Goal: Task Accomplishment & Management: Complete application form

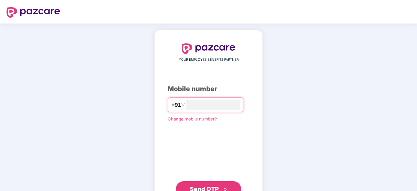
type input "**********"
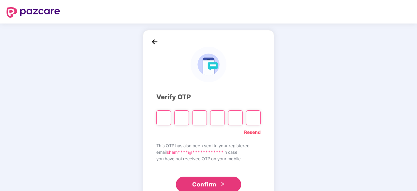
paste input "*"
type input "*"
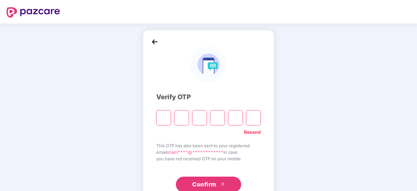
type input "*"
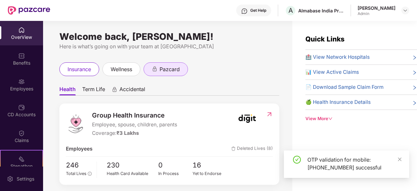
scroll to position [7, 0]
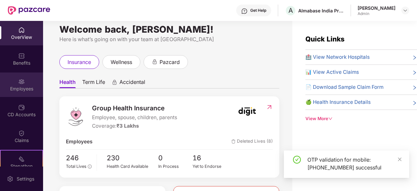
click at [25, 81] on div "Employees" at bounding box center [21, 84] width 43 height 24
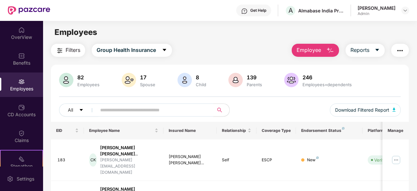
click at [317, 52] on span "Employee" at bounding box center [309, 50] width 24 height 8
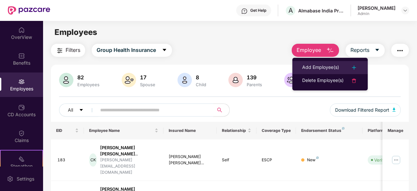
click at [324, 65] on div "Add Employee(s)" at bounding box center [320, 68] width 37 height 8
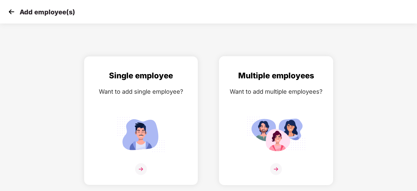
click at [291, 99] on div "Multiple employees Want to add multiple employees?" at bounding box center [276, 127] width 101 height 114
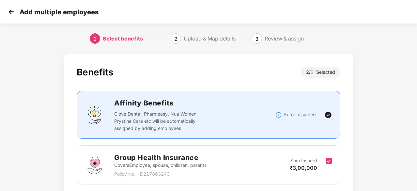
scroll to position [95, 0]
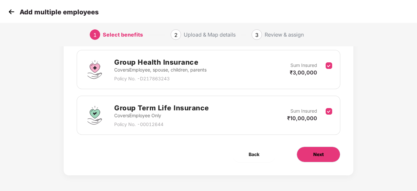
click at [315, 154] on span "Next" at bounding box center [318, 154] width 10 height 7
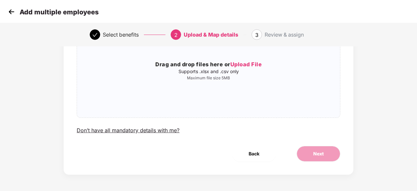
scroll to position [0, 0]
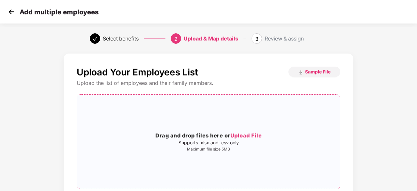
click at [238, 135] on span "Upload File" at bounding box center [247, 135] width 32 height 7
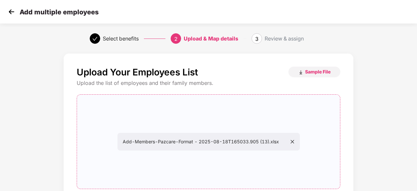
scroll to position [71, 0]
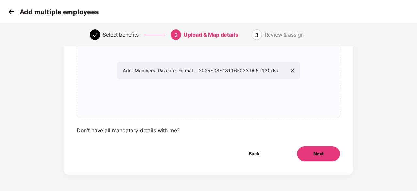
click at [313, 153] on span "Next" at bounding box center [318, 153] width 10 height 7
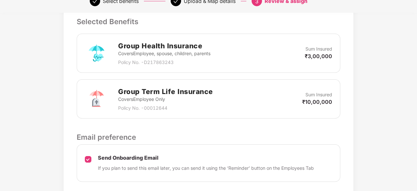
scroll to position [225, 0]
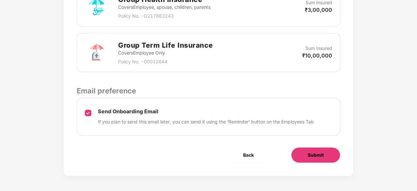
click at [319, 156] on span "Submit" at bounding box center [316, 154] width 16 height 7
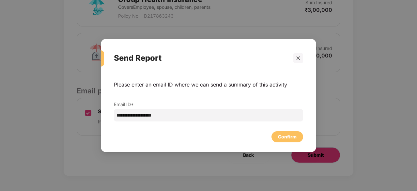
scroll to position [0, 0]
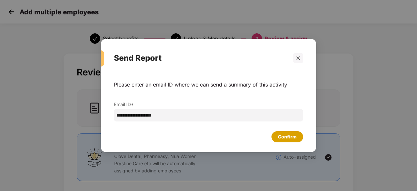
click at [290, 139] on div "Confirm" at bounding box center [287, 136] width 19 height 7
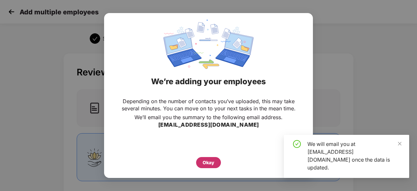
click at [205, 162] on div "Okay" at bounding box center [209, 162] width 12 height 7
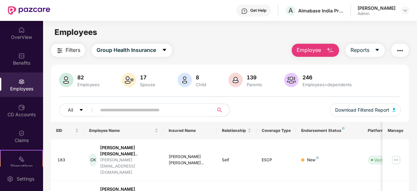
scroll to position [14, 0]
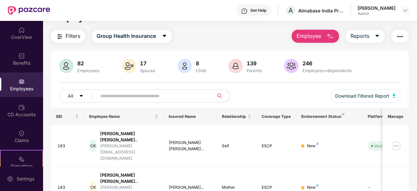
click at [232, 33] on div "Filters Group Health Insurance Employee Reports" at bounding box center [230, 36] width 358 height 13
click at [317, 38] on span "Employee" at bounding box center [309, 36] width 24 height 8
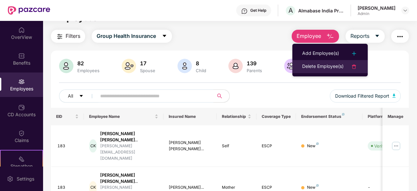
click at [319, 69] on div "Delete Employee(s)" at bounding box center [322, 67] width 41 height 8
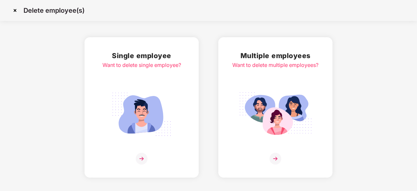
click at [13, 10] on img at bounding box center [15, 10] width 10 height 10
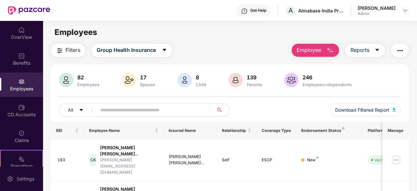
click at [332, 49] on img "button" at bounding box center [331, 51] width 8 height 8
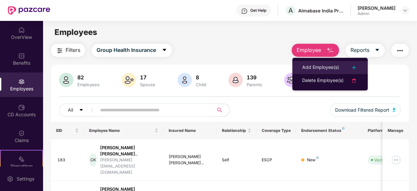
click at [323, 67] on div "Add Employee(s)" at bounding box center [320, 68] width 37 height 8
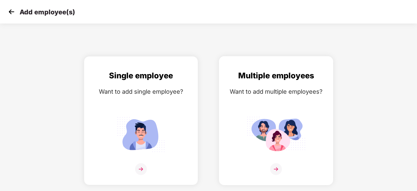
click at [273, 92] on div "Want to add multiple employees?" at bounding box center [276, 91] width 101 height 9
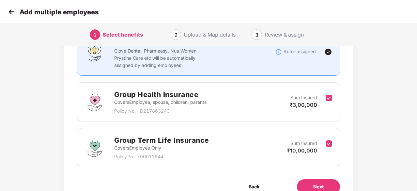
scroll to position [95, 0]
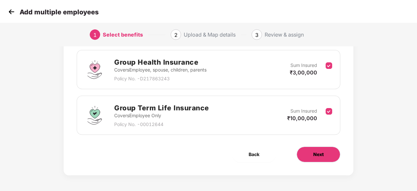
click at [323, 153] on span "Next" at bounding box center [318, 154] width 10 height 7
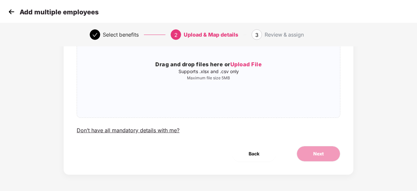
scroll to position [0, 0]
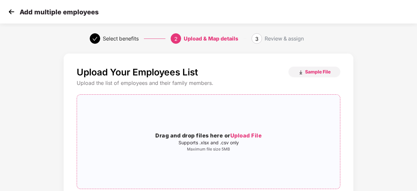
click at [252, 134] on span "Upload File" at bounding box center [247, 135] width 32 height 7
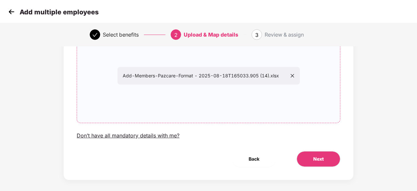
scroll to position [66, 0]
click at [307, 153] on button "Next" at bounding box center [319, 159] width 44 height 16
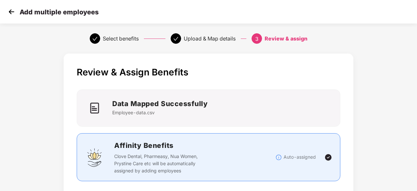
scroll to position [225, 0]
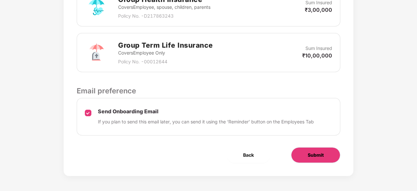
click at [328, 159] on button "Submit" at bounding box center [315, 155] width 49 height 16
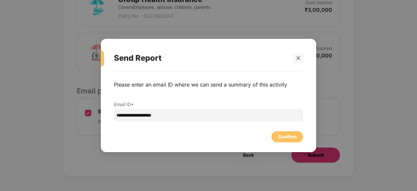
scroll to position [0, 0]
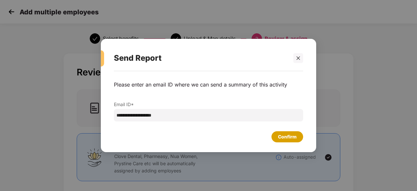
click at [293, 136] on div "Confirm" at bounding box center [287, 136] width 19 height 7
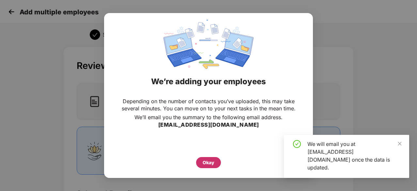
click at [211, 163] on div "Okay" at bounding box center [209, 162] width 12 height 7
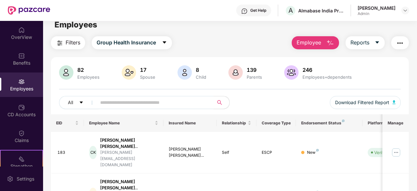
scroll to position [7, 0]
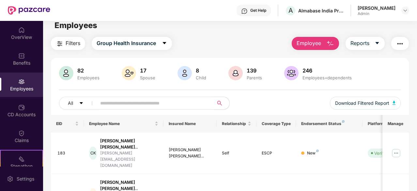
click at [326, 40] on button "Employee" at bounding box center [315, 43] width 47 height 13
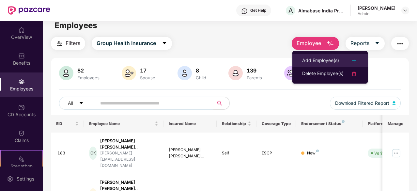
click at [330, 58] on div "Add Employee(s)" at bounding box center [320, 61] width 37 height 8
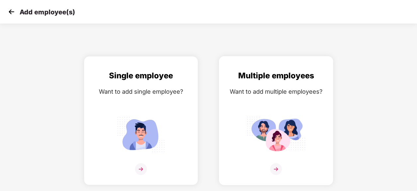
click at [261, 107] on div "Multiple employees Want to add multiple employees?" at bounding box center [276, 127] width 101 height 114
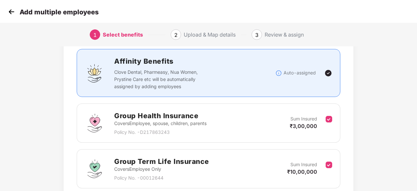
scroll to position [95, 0]
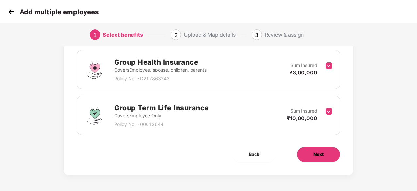
click at [327, 152] on button "Next" at bounding box center [319, 155] width 44 height 16
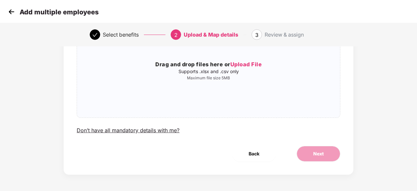
scroll to position [0, 0]
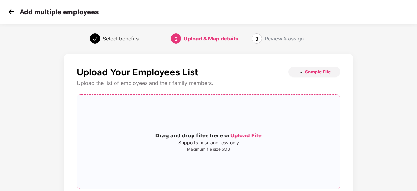
click at [246, 132] on span "Upload File" at bounding box center [247, 135] width 32 height 7
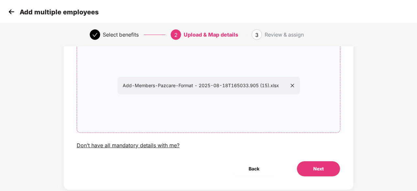
scroll to position [57, 0]
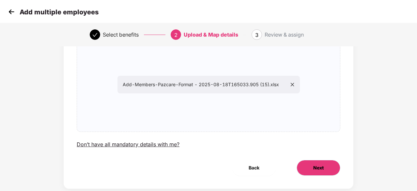
click at [318, 165] on span "Next" at bounding box center [318, 167] width 10 height 7
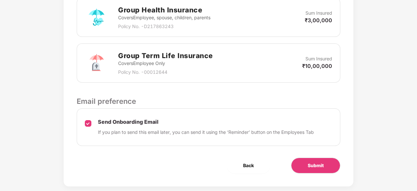
scroll to position [225, 0]
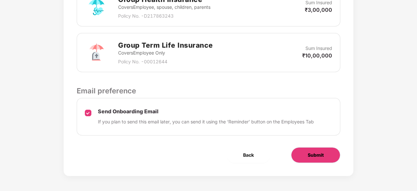
click at [324, 154] on button "Submit" at bounding box center [315, 155] width 49 height 16
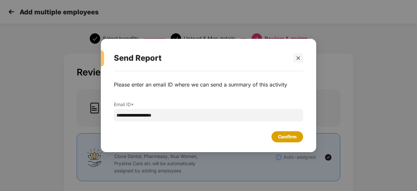
click at [291, 138] on div "Confirm" at bounding box center [287, 136] width 19 height 7
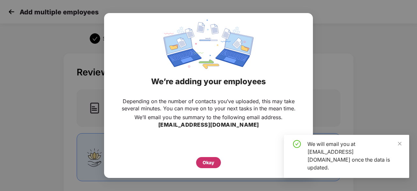
click at [206, 162] on div "Okay" at bounding box center [209, 162] width 12 height 7
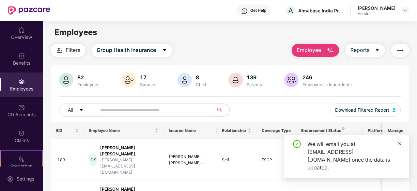
click at [400, 146] on span at bounding box center [400, 144] width 5 height 6
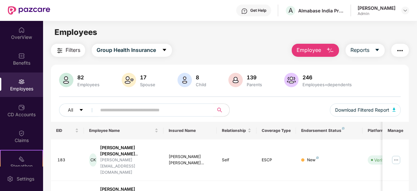
click at [316, 52] on span "Employee" at bounding box center [309, 50] width 24 height 8
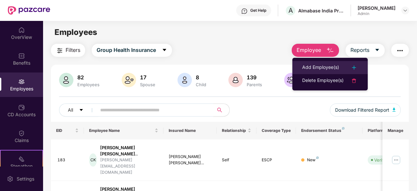
click at [324, 69] on div "Add Employee(s)" at bounding box center [320, 68] width 37 height 8
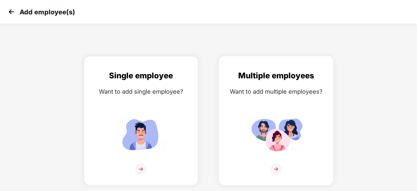
click at [286, 118] on img at bounding box center [276, 134] width 59 height 41
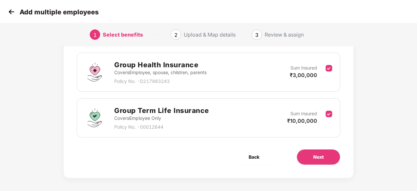
scroll to position [95, 0]
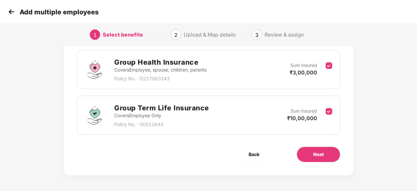
click at [340, 157] on div "Next" at bounding box center [318, 155] width 65 height 16
click at [331, 156] on button "Next" at bounding box center [319, 155] width 44 height 16
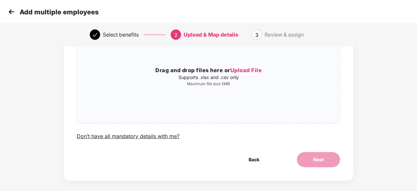
scroll to position [71, 0]
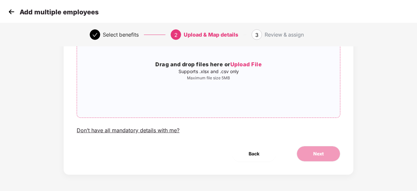
click at [251, 84] on div "Drag and drop files here or Upload File Supports .xlsx and .csv only Maximum fi…" at bounding box center [208, 71] width 263 height 84
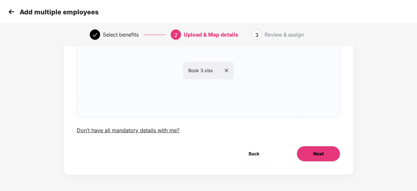
click at [326, 152] on button "Next" at bounding box center [319, 154] width 44 height 16
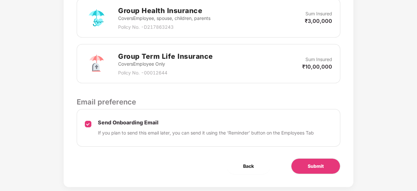
scroll to position [225, 0]
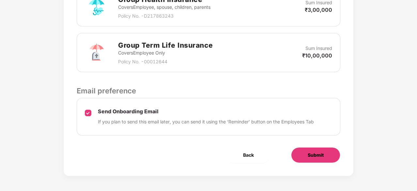
click at [318, 155] on span "Submit" at bounding box center [316, 154] width 16 height 7
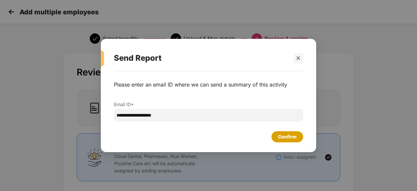
click at [282, 131] on div "Confirm" at bounding box center [288, 136] width 32 height 11
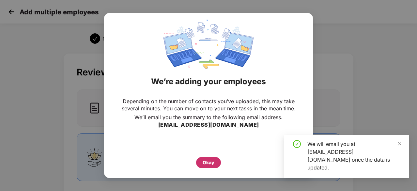
click at [208, 162] on div "Okay" at bounding box center [209, 162] width 12 height 7
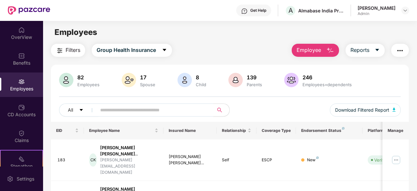
click at [315, 55] on button "Employee" at bounding box center [315, 50] width 47 height 13
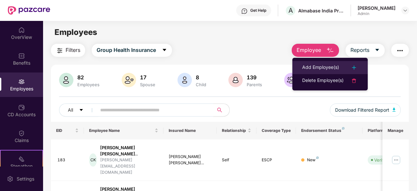
click at [323, 68] on div "Add Employee(s)" at bounding box center [320, 68] width 37 height 8
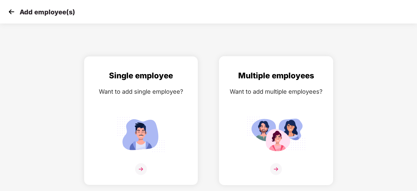
click at [291, 87] on div "Want to add multiple employees?" at bounding box center [276, 91] width 101 height 9
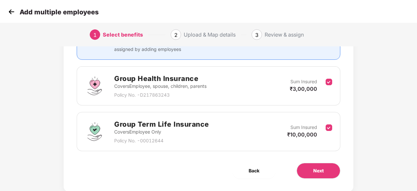
scroll to position [95, 0]
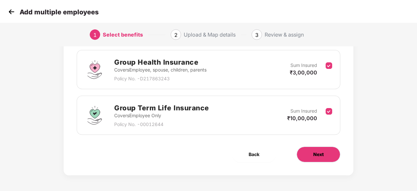
click at [328, 152] on button "Next" at bounding box center [319, 155] width 44 height 16
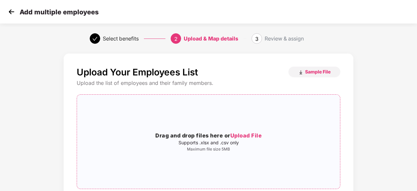
click at [247, 138] on span "Upload File" at bounding box center [247, 135] width 32 height 7
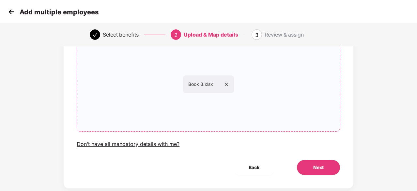
scroll to position [71, 0]
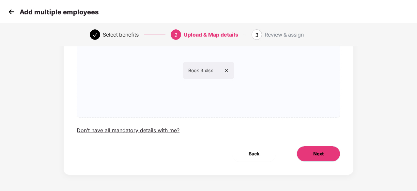
click at [310, 151] on button "Next" at bounding box center [319, 154] width 44 height 16
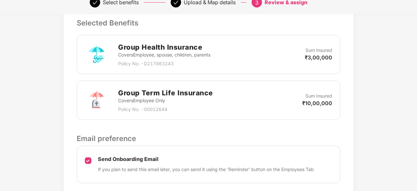
scroll to position [225, 0]
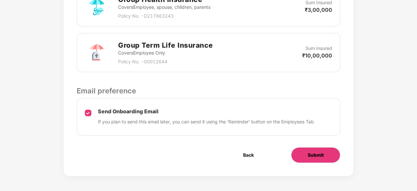
click at [313, 154] on span "Submit" at bounding box center [316, 154] width 16 height 7
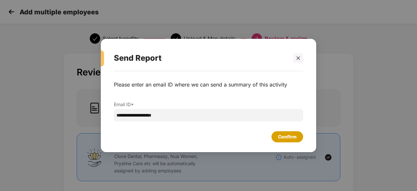
click at [289, 140] on div "Confirm" at bounding box center [287, 136] width 19 height 7
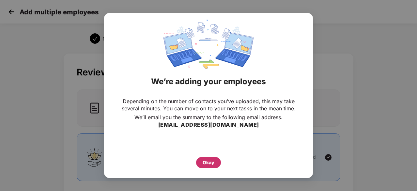
click at [206, 164] on div "Okay" at bounding box center [209, 162] width 12 height 7
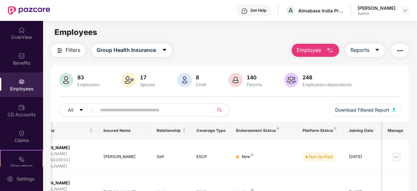
click at [311, 52] on span "Employee" at bounding box center [309, 50] width 24 height 8
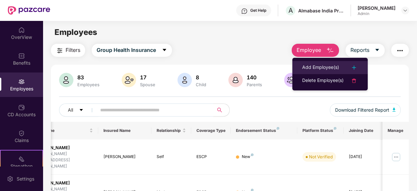
click at [313, 65] on div "Add Employee(s)" at bounding box center [320, 68] width 37 height 8
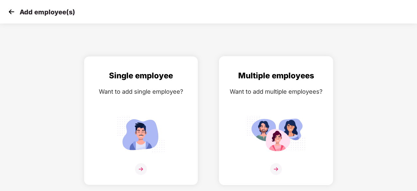
click at [254, 102] on div "Multiple employees Want to add multiple employees?" at bounding box center [276, 127] width 101 height 114
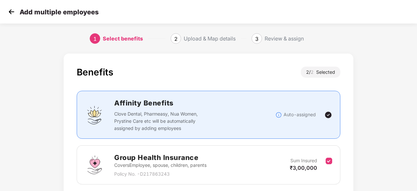
scroll to position [95, 0]
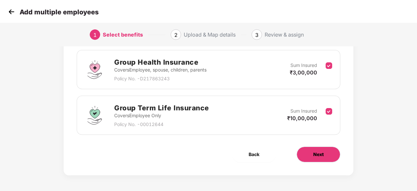
click at [318, 151] on span "Next" at bounding box center [318, 154] width 10 height 7
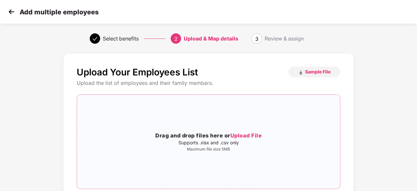
scroll to position [71, 0]
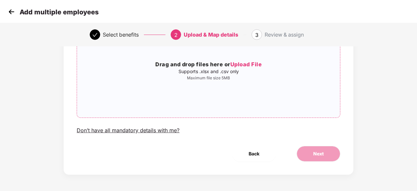
click at [251, 63] on span "Upload File" at bounding box center [247, 64] width 32 height 7
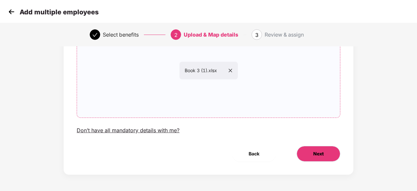
click at [332, 151] on button "Next" at bounding box center [319, 154] width 44 height 16
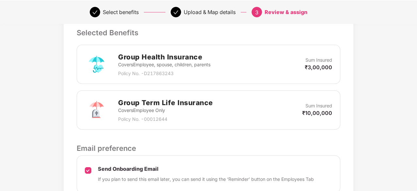
scroll to position [225, 0]
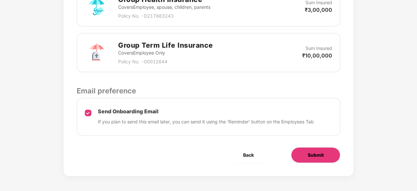
click at [319, 160] on button "Submit" at bounding box center [315, 155] width 49 height 16
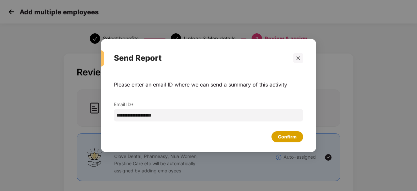
click at [288, 137] on div "Confirm" at bounding box center [287, 136] width 19 height 7
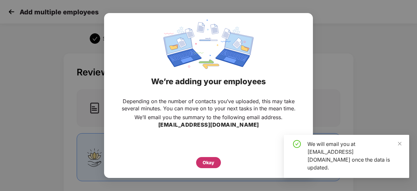
click at [206, 166] on div "Okay" at bounding box center [209, 162] width 12 height 7
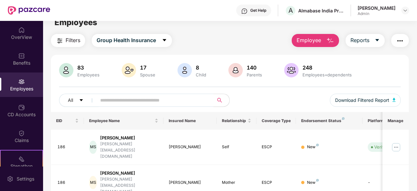
scroll to position [9, 0]
click at [313, 41] on span "Employee" at bounding box center [309, 41] width 24 height 8
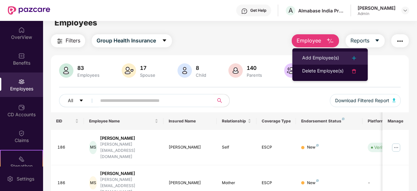
click at [314, 58] on div "Add Employee(s)" at bounding box center [320, 58] width 37 height 8
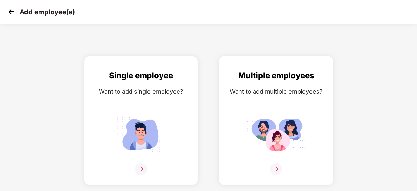
click at [292, 88] on div "Want to add multiple employees?" at bounding box center [276, 91] width 101 height 9
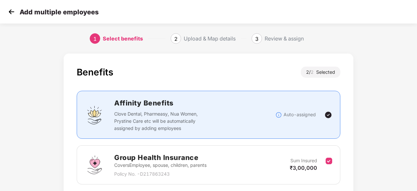
scroll to position [95, 0]
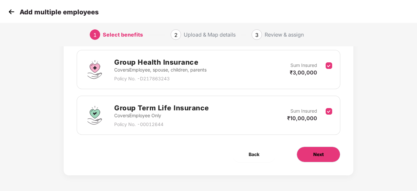
click at [321, 152] on span "Next" at bounding box center [318, 154] width 10 height 7
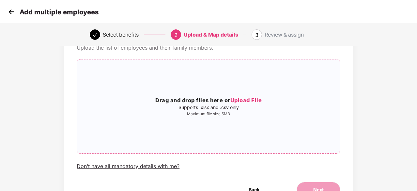
scroll to position [40, 0]
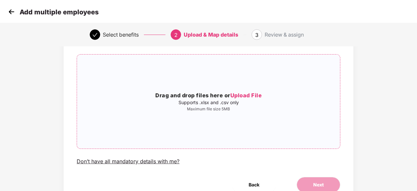
click at [245, 95] on span "Upload File" at bounding box center [247, 95] width 32 height 7
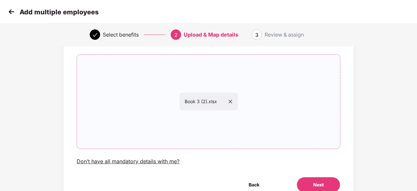
scroll to position [70, 0]
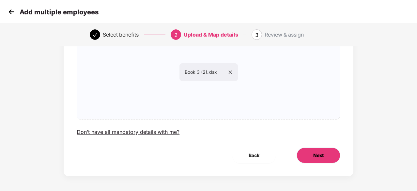
click at [325, 155] on button "Next" at bounding box center [319, 156] width 44 height 16
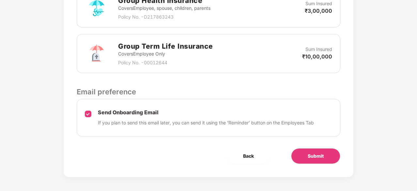
scroll to position [225, 0]
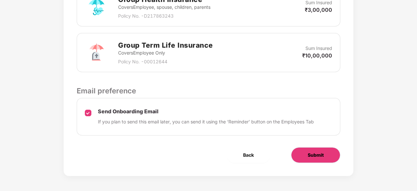
click at [327, 155] on button "Submit" at bounding box center [315, 155] width 49 height 16
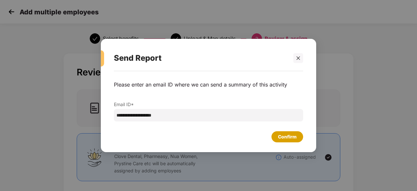
click at [294, 139] on div "Confirm" at bounding box center [287, 136] width 19 height 7
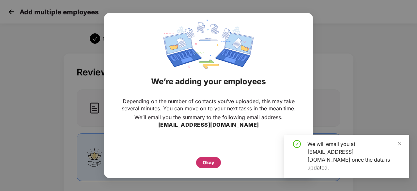
click at [215, 161] on div "Okay" at bounding box center [208, 162] width 25 height 11
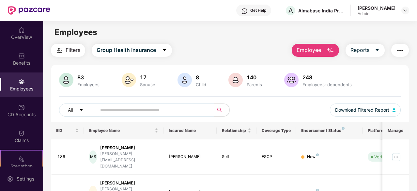
scroll to position [4, 0]
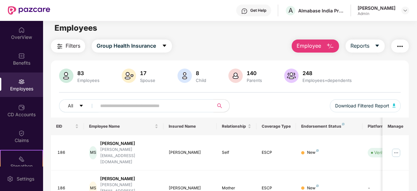
click at [326, 43] on button "Employee" at bounding box center [315, 46] width 47 height 13
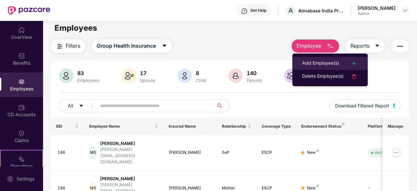
click at [325, 62] on div "Add Employee(s)" at bounding box center [320, 63] width 37 height 8
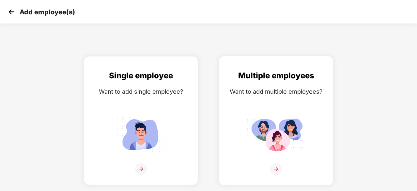
click at [259, 105] on div "Multiple employees Want to add multiple employees?" at bounding box center [276, 127] width 101 height 114
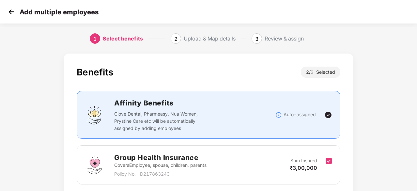
scroll to position [95, 0]
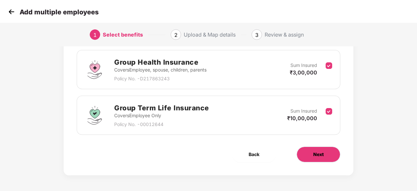
click at [315, 151] on span "Next" at bounding box center [318, 154] width 10 height 7
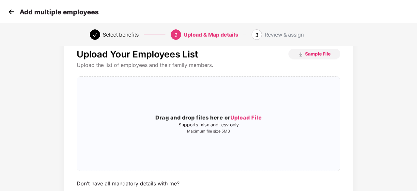
scroll to position [18, 0]
click at [242, 118] on span "Upload File" at bounding box center [247, 117] width 32 height 7
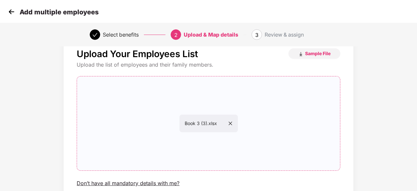
scroll to position [71, 0]
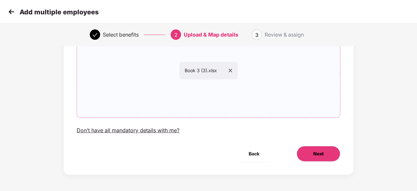
click at [309, 157] on button "Next" at bounding box center [319, 154] width 44 height 16
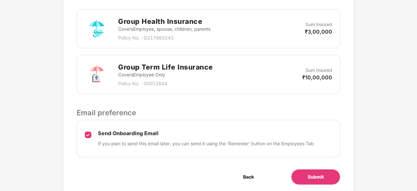
scroll to position [225, 0]
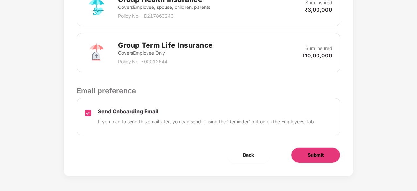
click at [317, 161] on button "Submit" at bounding box center [315, 155] width 49 height 16
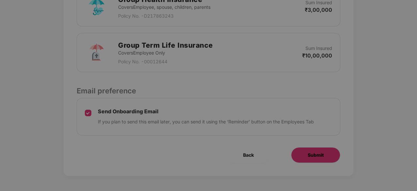
scroll to position [0, 0]
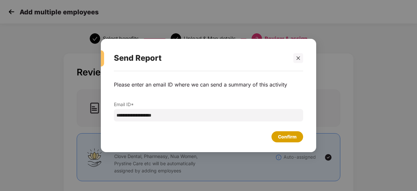
click at [293, 135] on div "Confirm" at bounding box center [287, 136] width 19 height 7
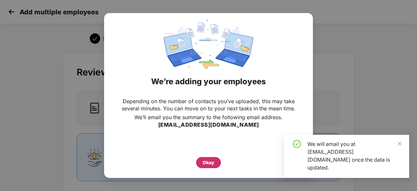
click at [205, 162] on div "Okay" at bounding box center [209, 162] width 12 height 7
